Goal: Navigation & Orientation: Find specific page/section

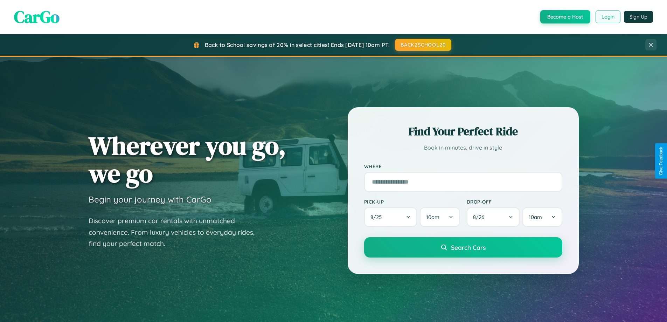
click at [607, 17] on button "Login" at bounding box center [607, 16] width 25 height 13
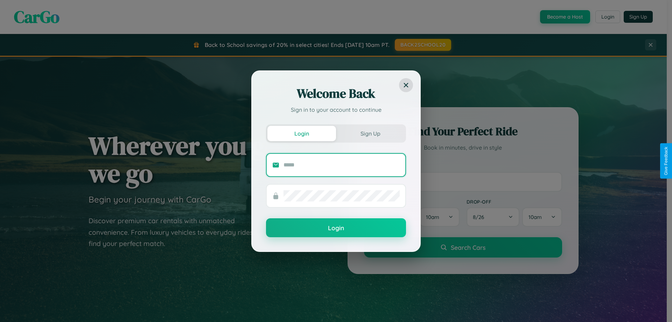
click at [342, 164] on input "text" at bounding box center [341, 164] width 116 height 11
type input "**********"
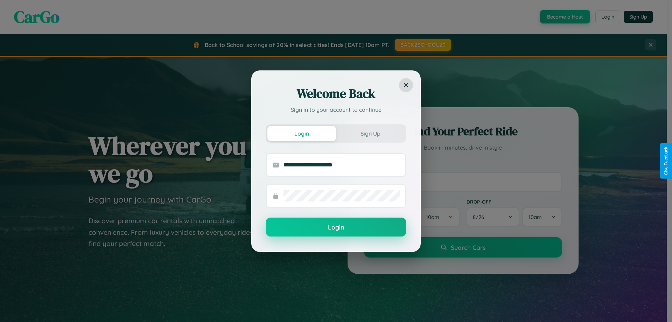
click at [336, 227] on button "Login" at bounding box center [336, 226] width 140 height 19
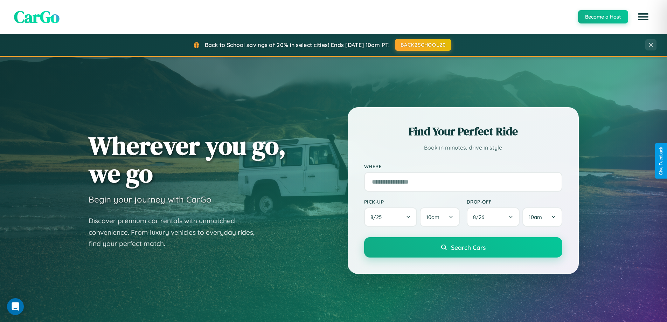
scroll to position [482, 0]
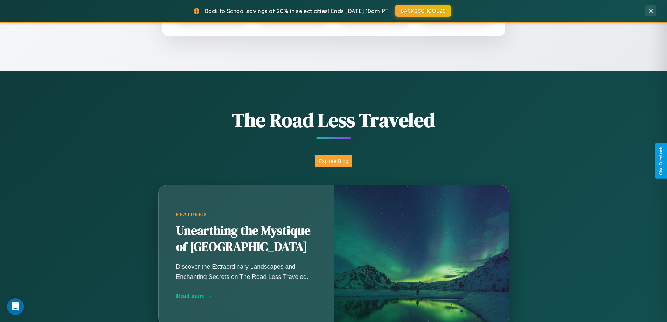
click at [333, 161] on button "Explore Blog" at bounding box center [333, 160] width 37 height 13
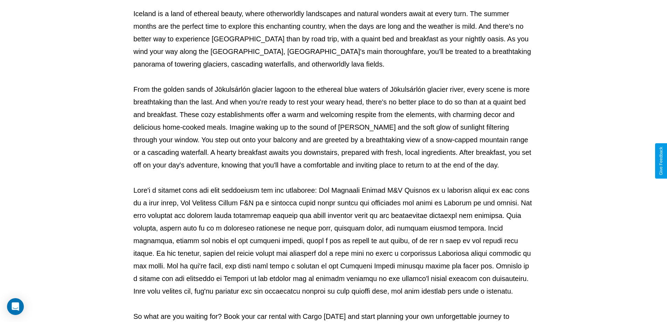
scroll to position [226, 0]
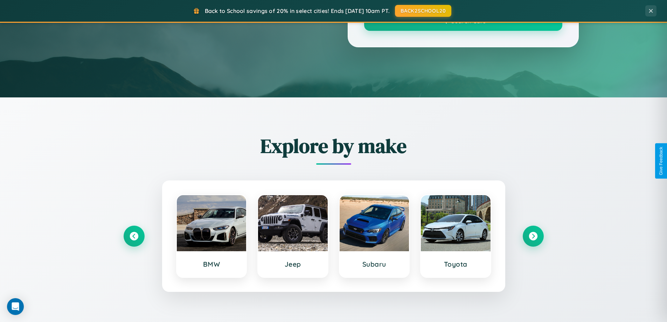
scroll to position [482, 0]
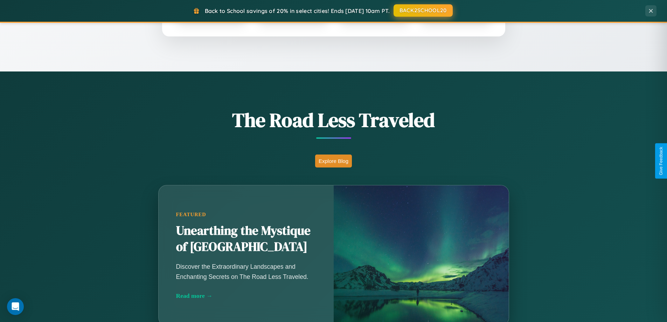
click at [422, 10] on button "BACK2SCHOOL20" at bounding box center [422, 10] width 59 height 13
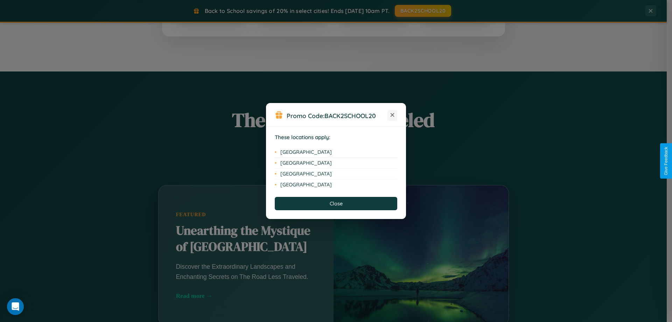
click at [392, 115] on icon at bounding box center [393, 115] width 4 height 4
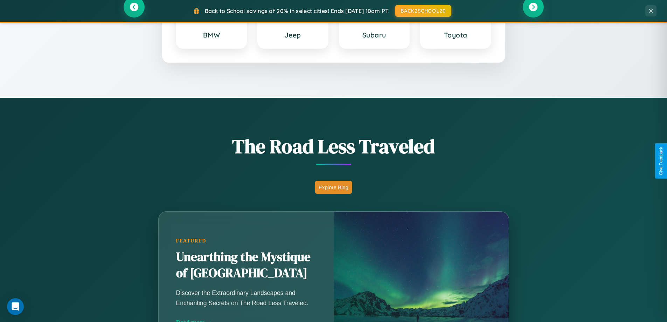
scroll to position [302, 0]
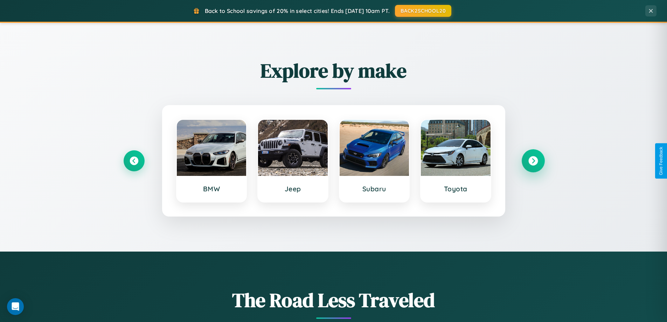
click at [533, 161] on icon at bounding box center [532, 160] width 9 height 9
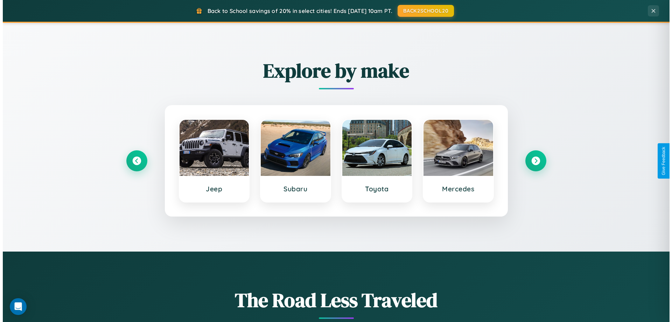
scroll to position [0, 0]
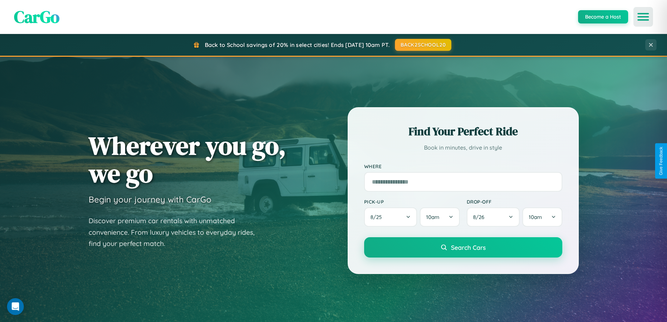
click at [643, 17] on icon "Open menu" at bounding box center [643, 17] width 10 height 6
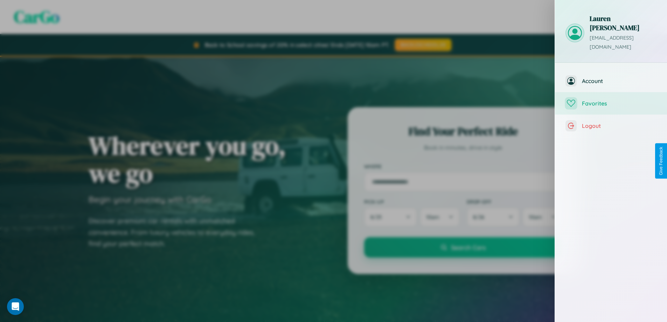
click at [611, 100] on span "Favorites" at bounding box center [619, 103] width 75 height 7
